Goal: Information Seeking & Learning: Learn about a topic

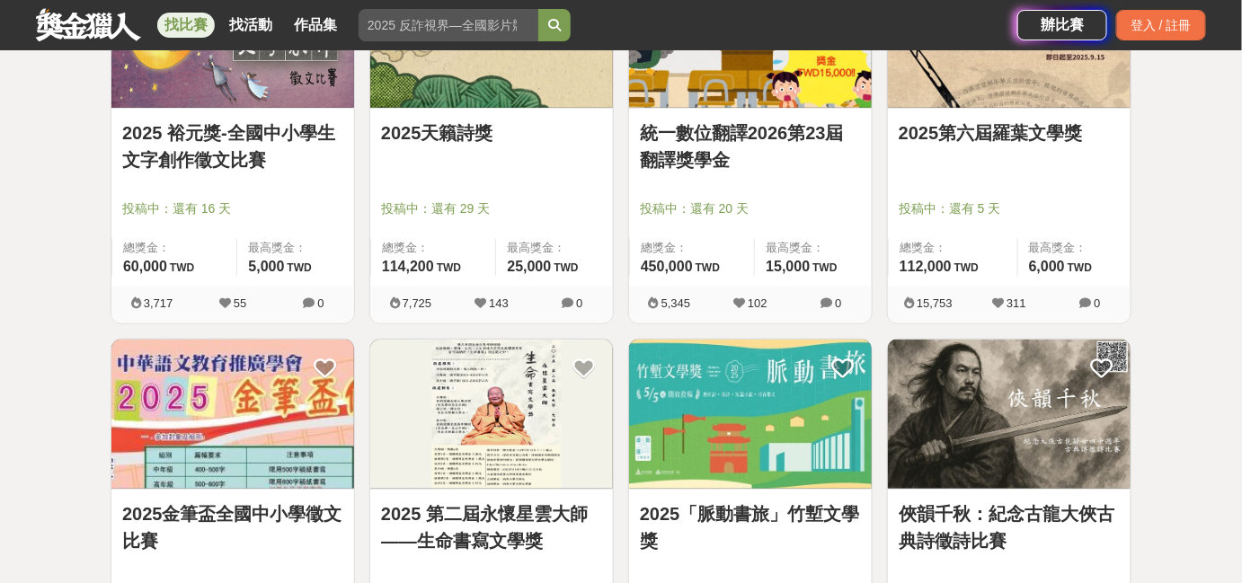
scroll to position [408, 0]
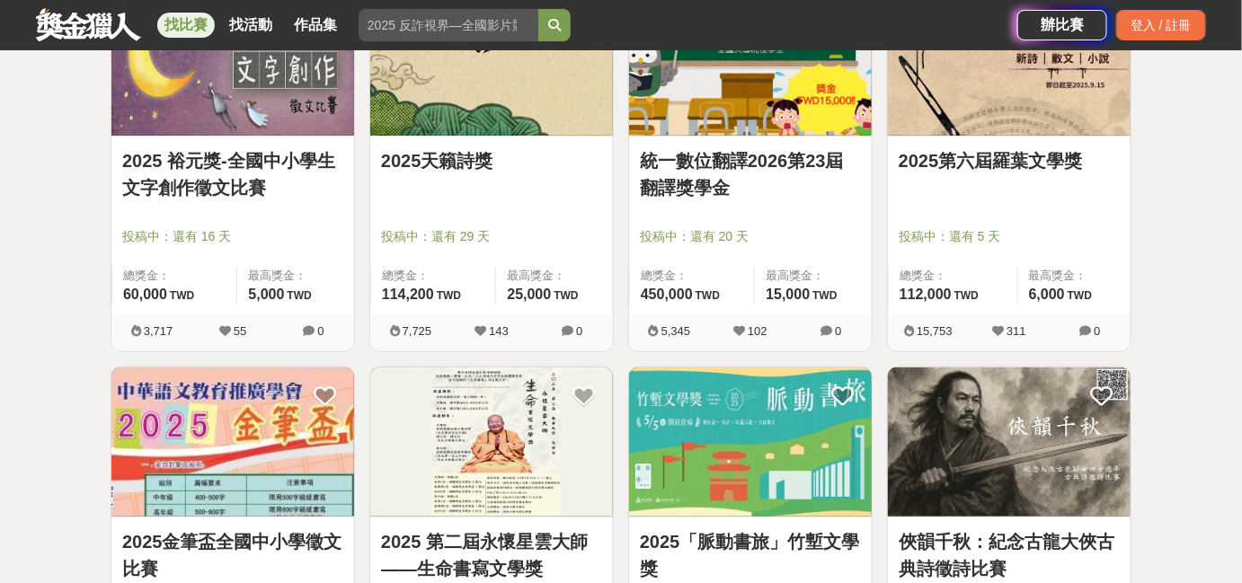
click at [994, 198] on div "2025第六屆羅葉文學獎 投稿中：還有 5 天 總獎金： 112,000 112,000 TWD 最高獎金： 6,000 TWD" at bounding box center [1009, 226] width 243 height 178
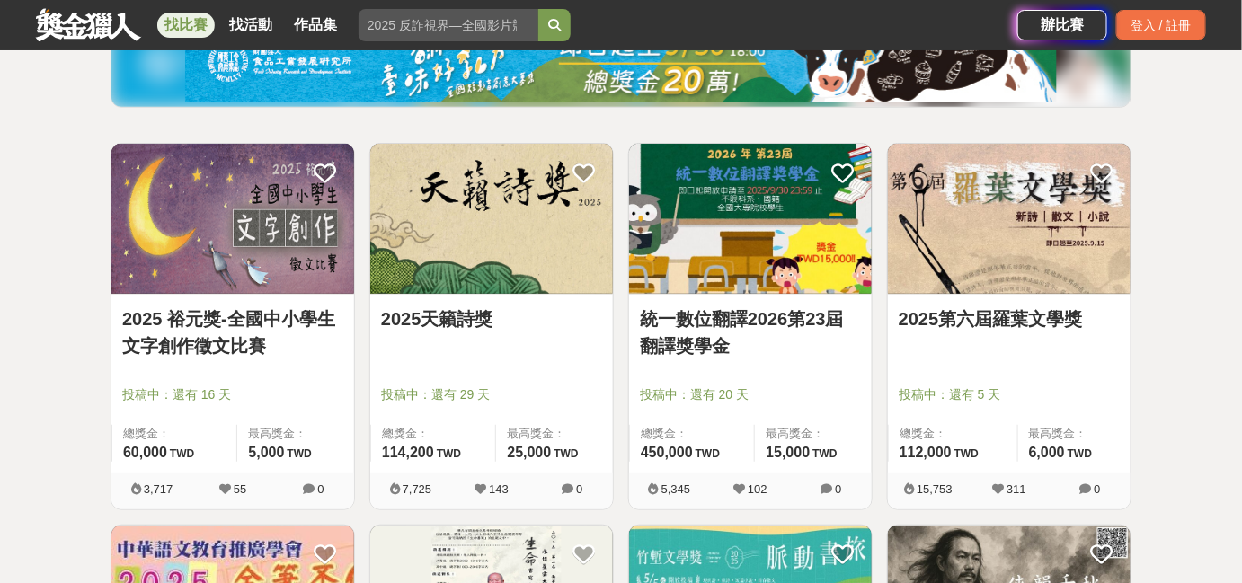
scroll to position [244, 0]
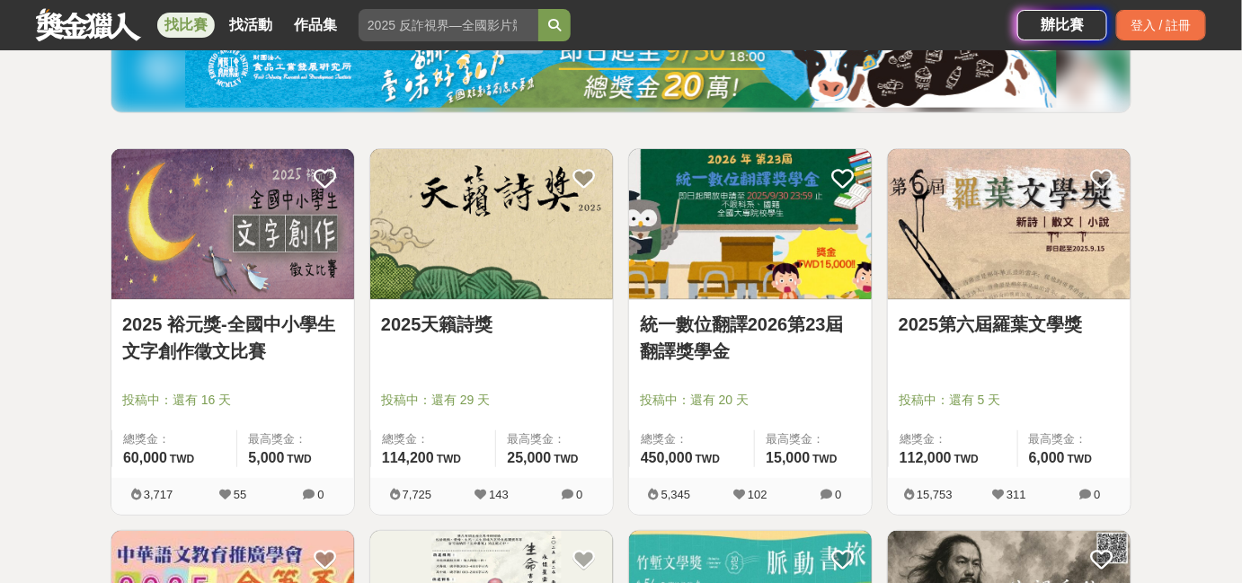
click at [961, 211] on img at bounding box center [1009, 224] width 243 height 150
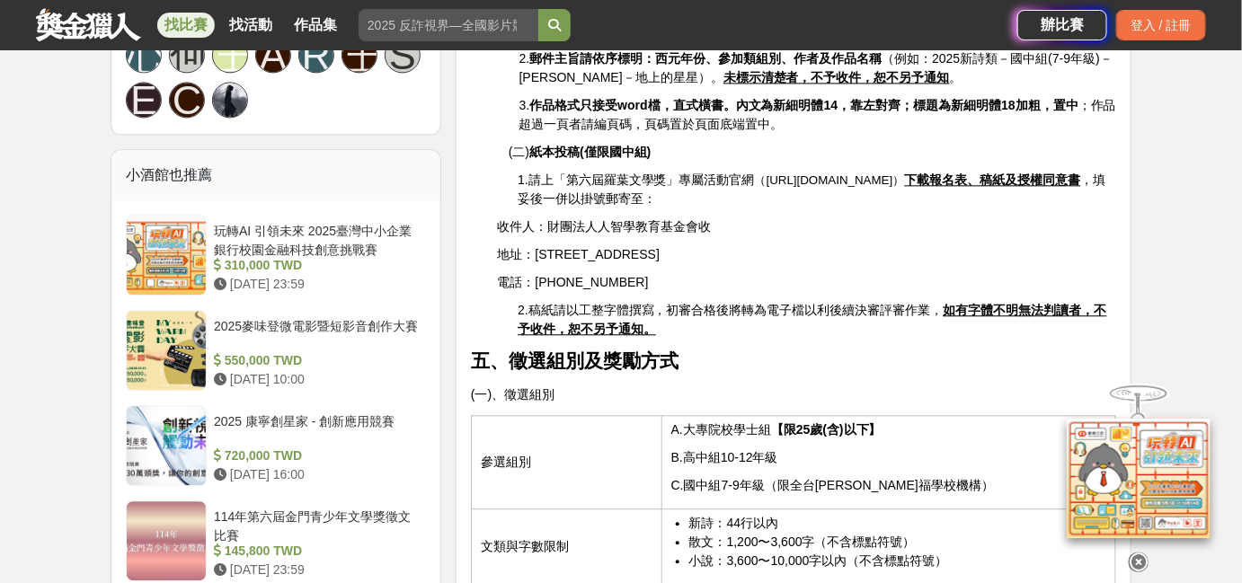
scroll to position [1388, 0]
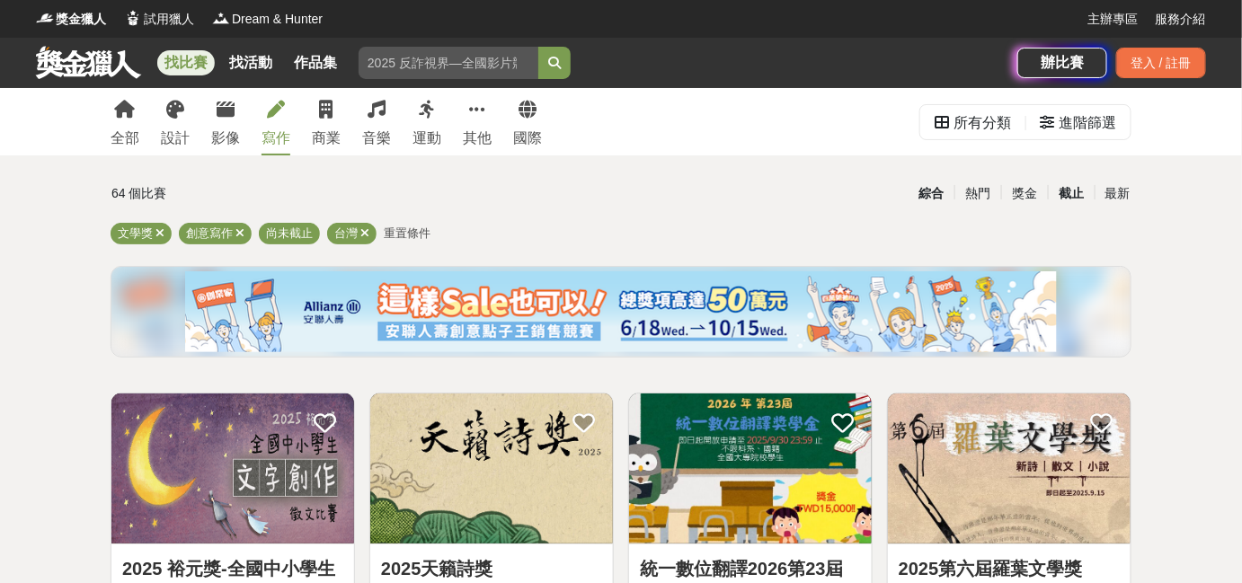
click at [1072, 186] on div "截止" at bounding box center [1071, 193] width 47 height 31
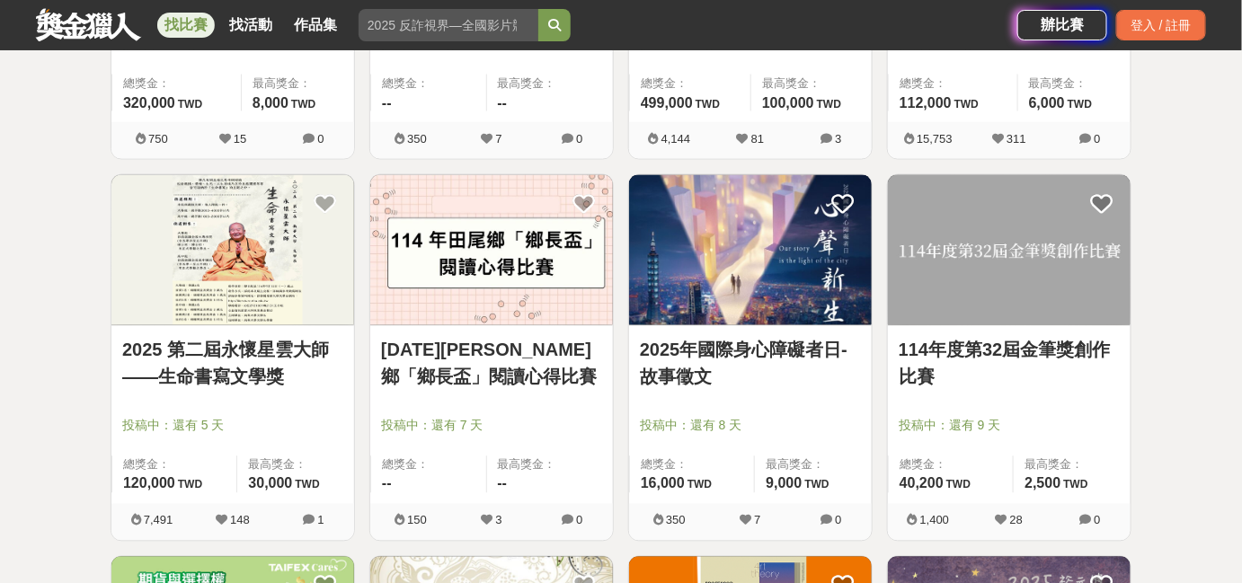
scroll to position [899, 0]
